Goal: Find specific page/section: Find specific page/section

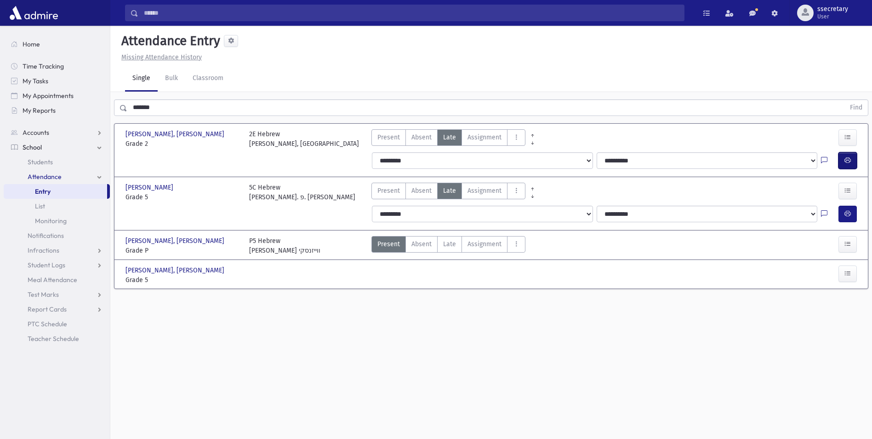
click at [848, 162] on icon "button" at bounding box center [848, 160] width 6 height 8
click at [41, 164] on span "Students" at bounding box center [40, 162] width 25 height 8
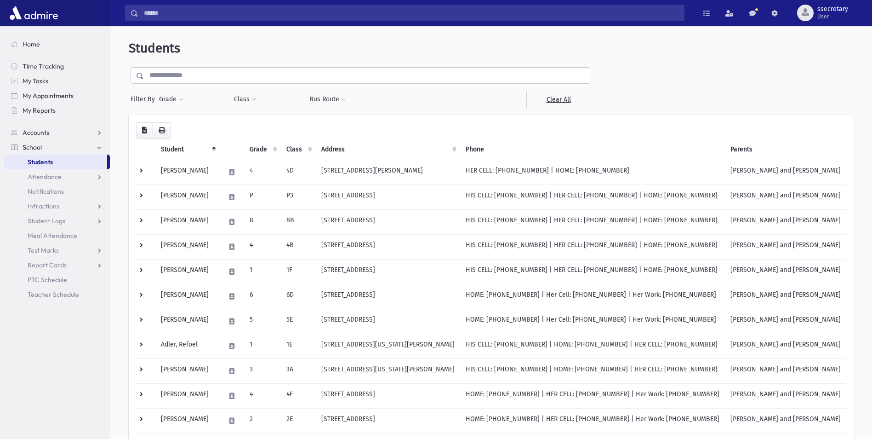
click at [214, 76] on input "text" at bounding box center [367, 75] width 446 height 17
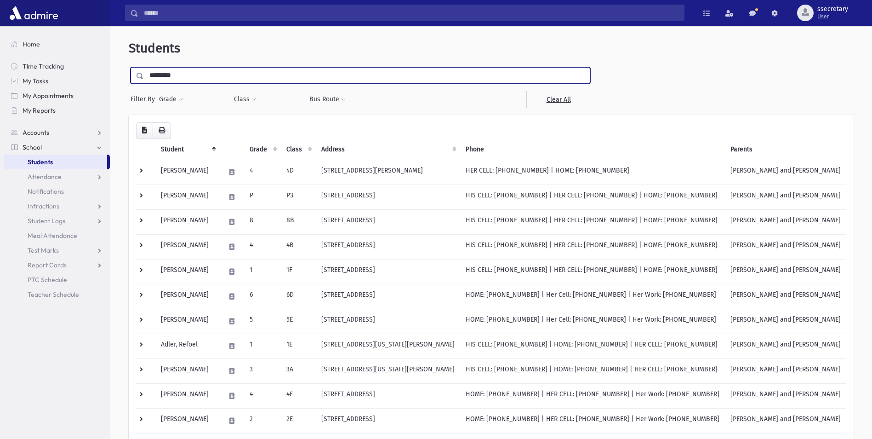
type input "*********"
click at [129, 67] on input "submit" at bounding box center [142, 73] width 26 height 12
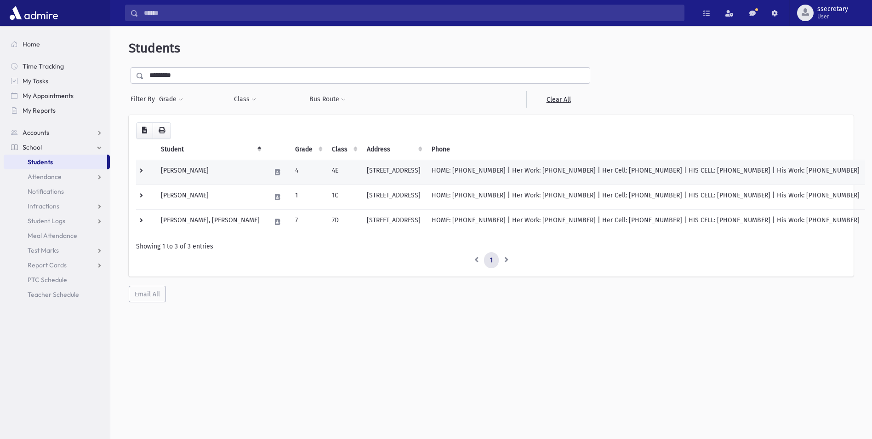
click at [220, 173] on td "[PERSON_NAME]" at bounding box center [210, 172] width 110 height 25
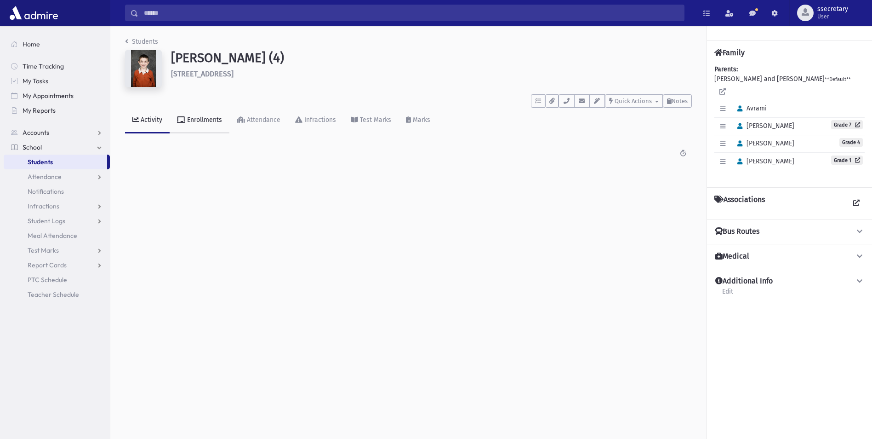
click at [207, 119] on div "Enrollments" at bounding box center [203, 120] width 37 height 8
